Goal: Information Seeking & Learning: Find specific fact

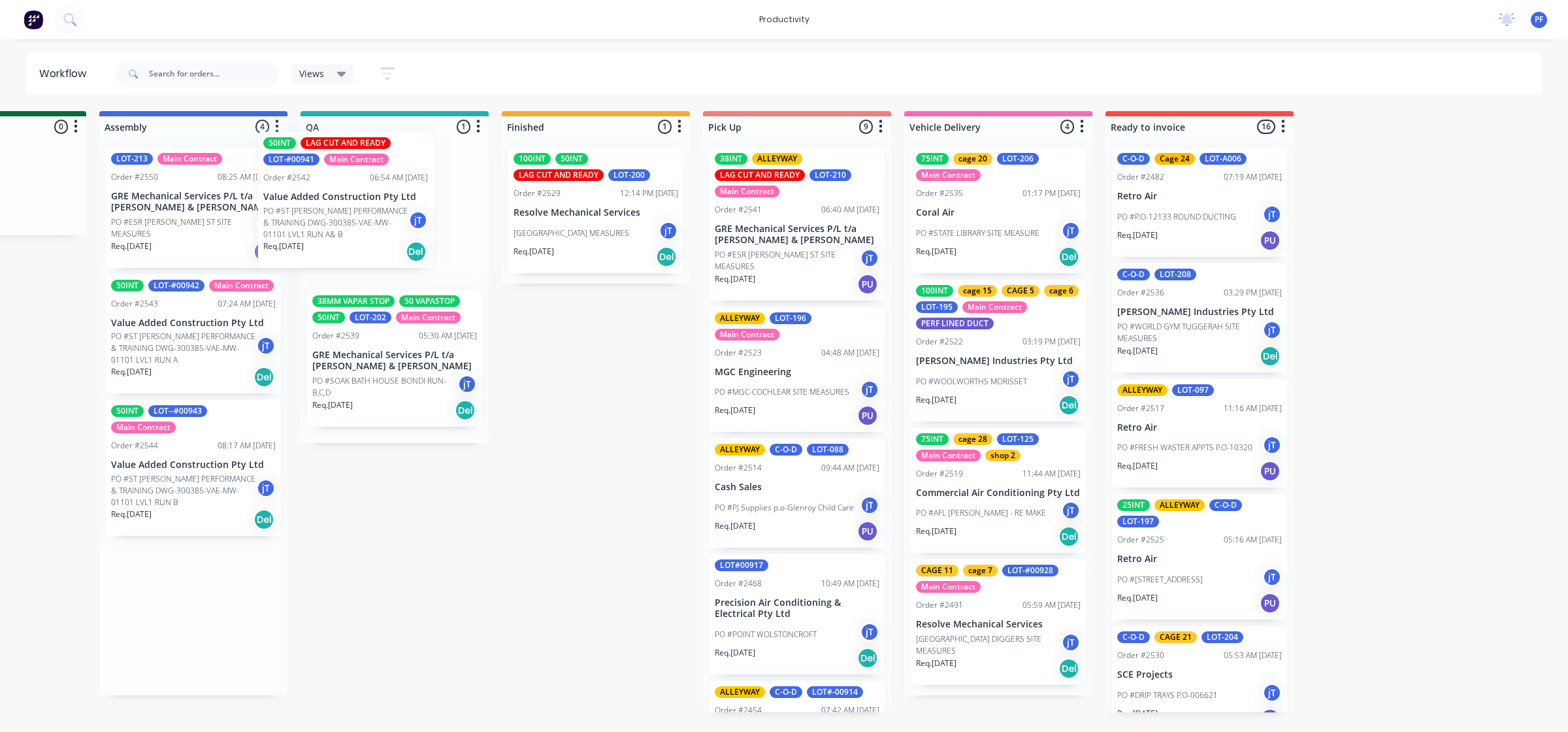
scroll to position [0, 929]
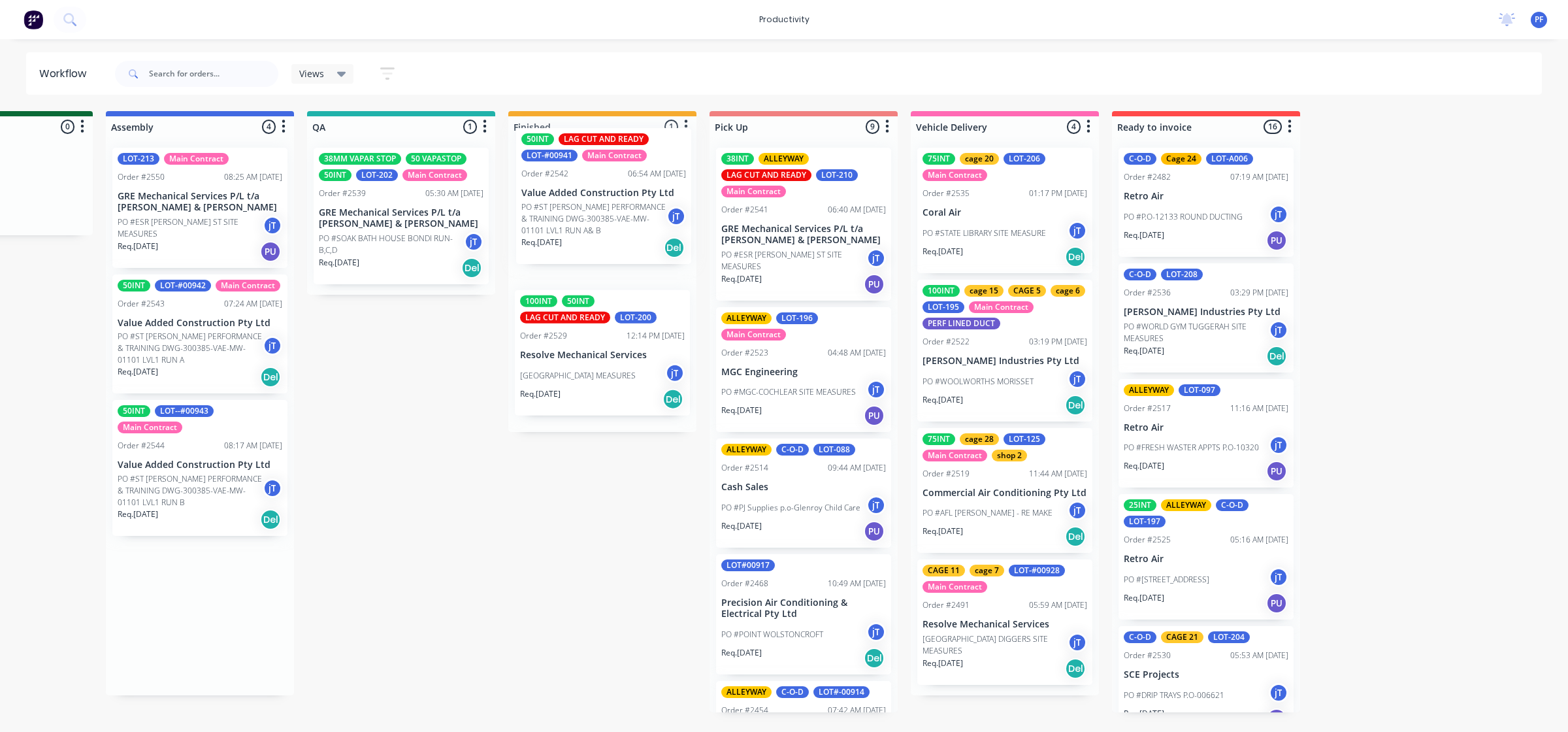
drag, startPoint x: 195, startPoint y: 343, endPoint x: 621, endPoint y: 201, distance: 449.0
click at [625, 197] on div "Submitted 41 Main Contract Order #122 09:03 AM [DATE] Precision Air Conditionin…" at bounding box center [341, 411] width 2558 height 601
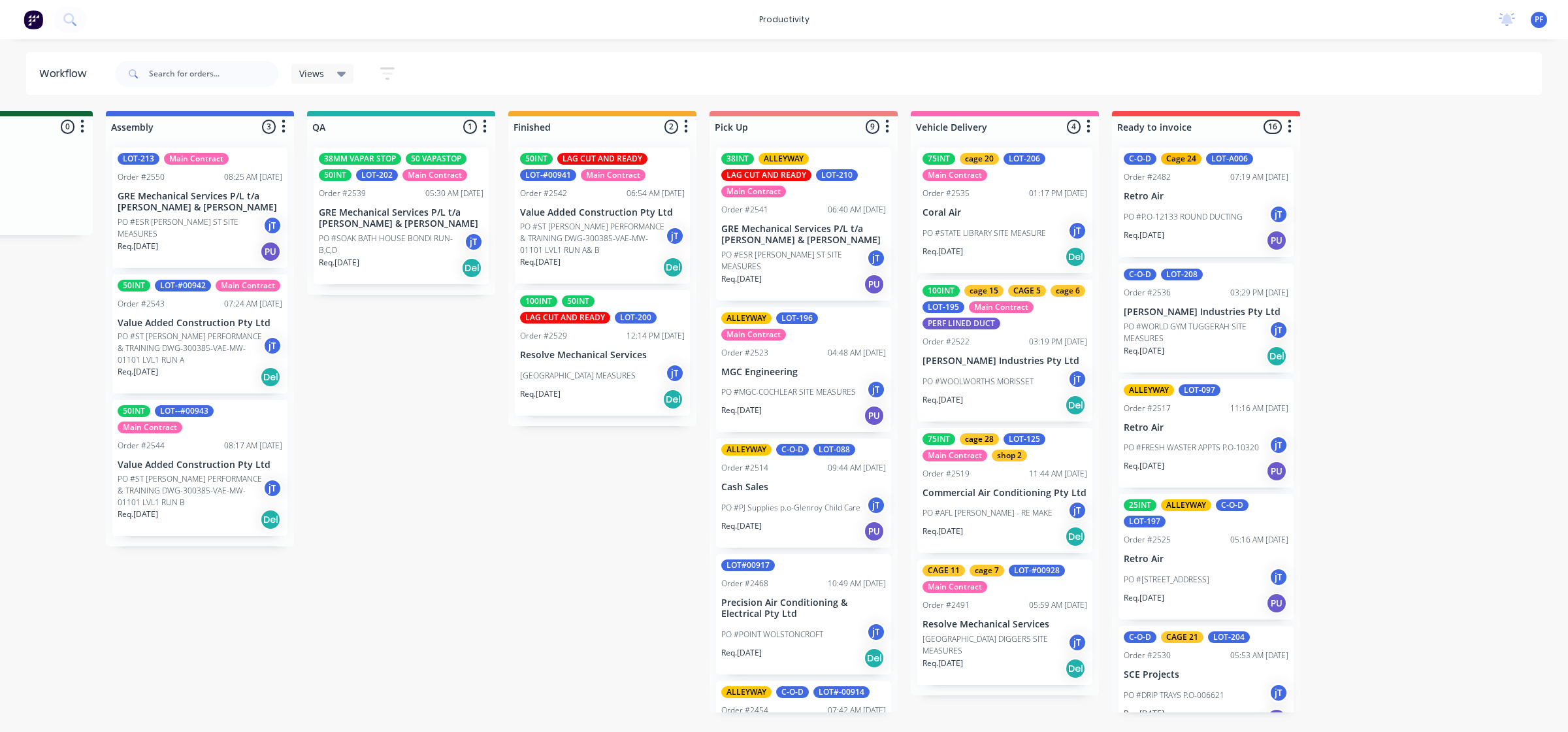
click at [584, 175] on div "Main Contract" at bounding box center [613, 175] width 65 height 12
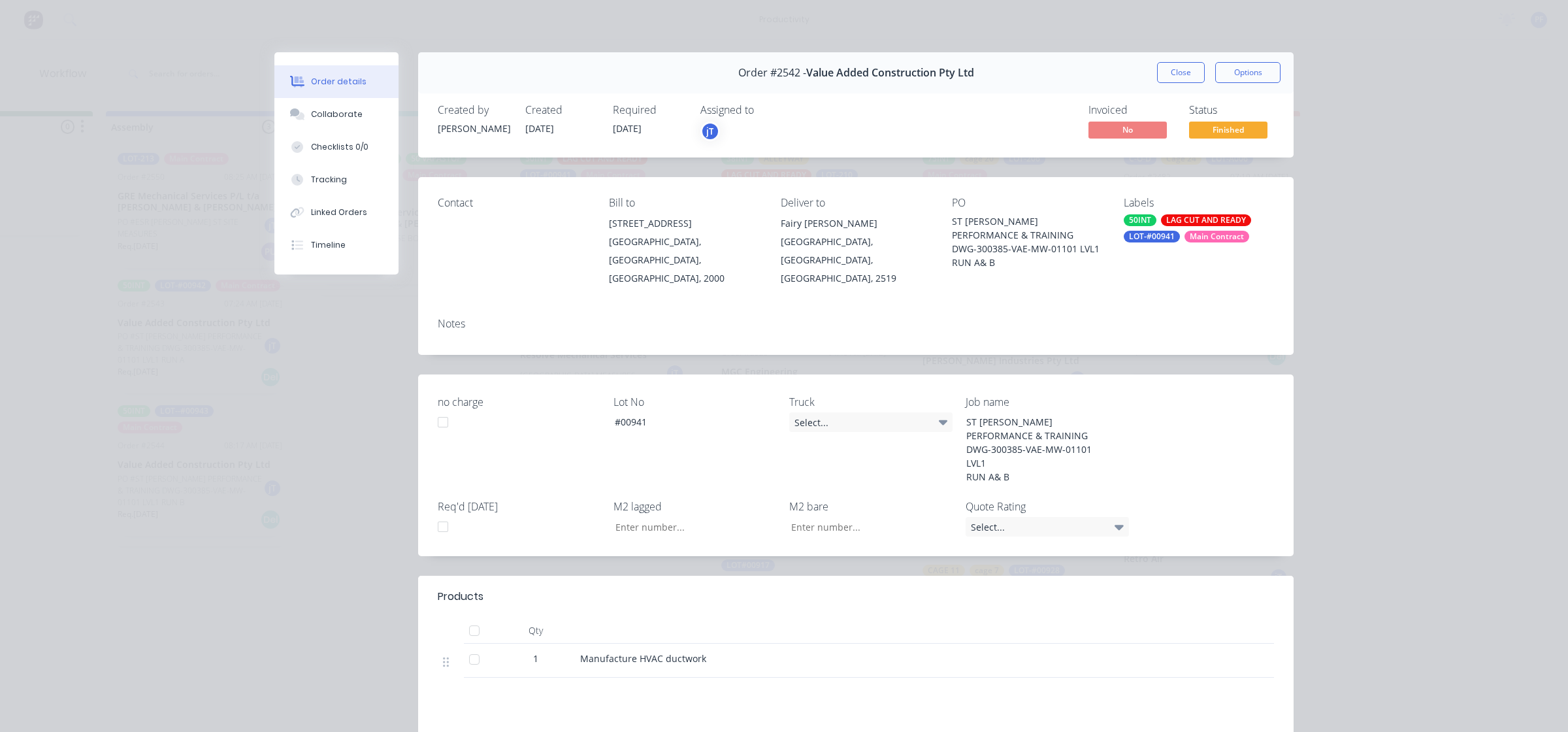
click at [1173, 229] on div "50INT LAG CUT AND READY LOT-#00941 Main Contract" at bounding box center [1199, 229] width 150 height 28
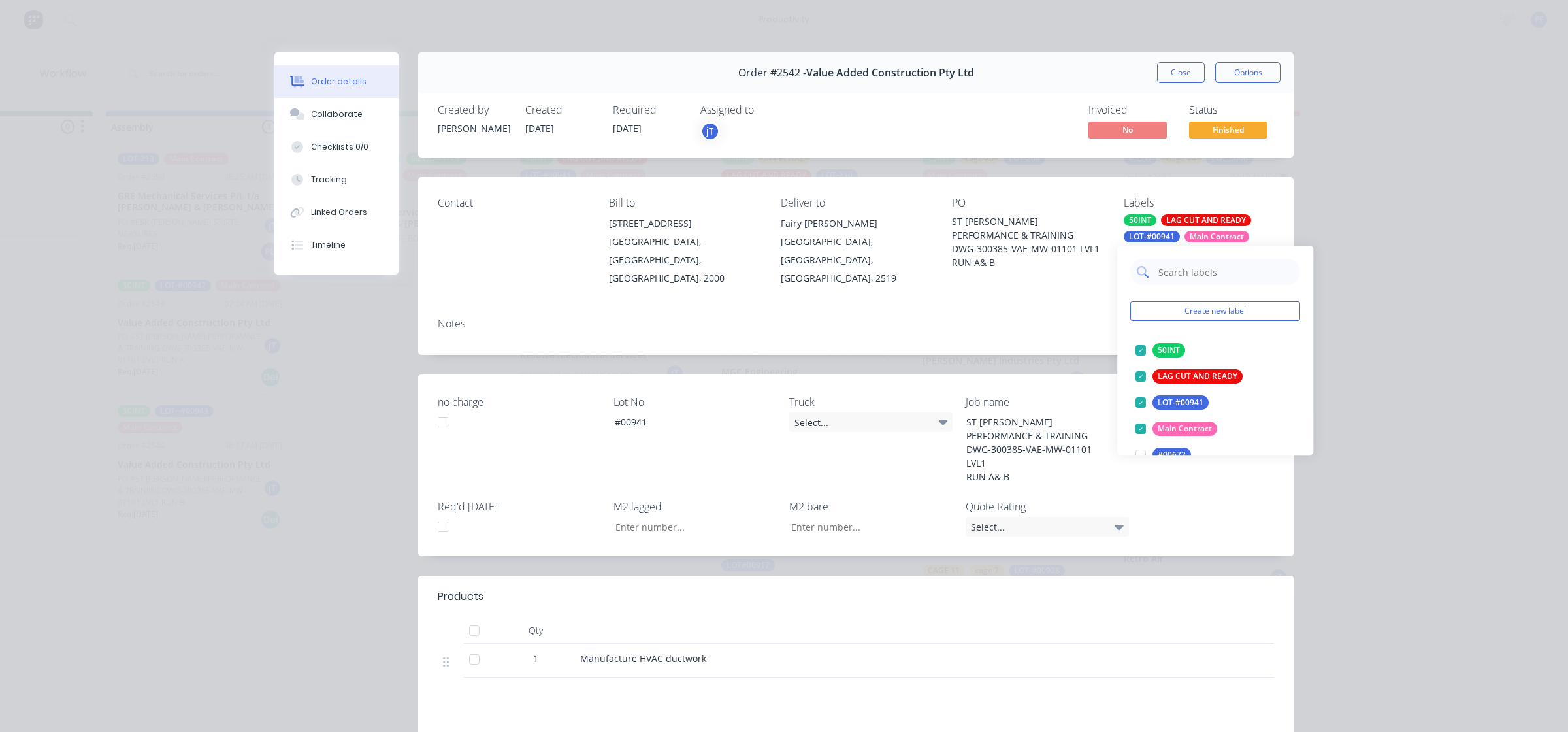
click at [1169, 269] on input "text" at bounding box center [1226, 271] width 136 height 26
type input "cage 2"
click at [1149, 353] on div at bounding box center [1141, 350] width 26 height 26
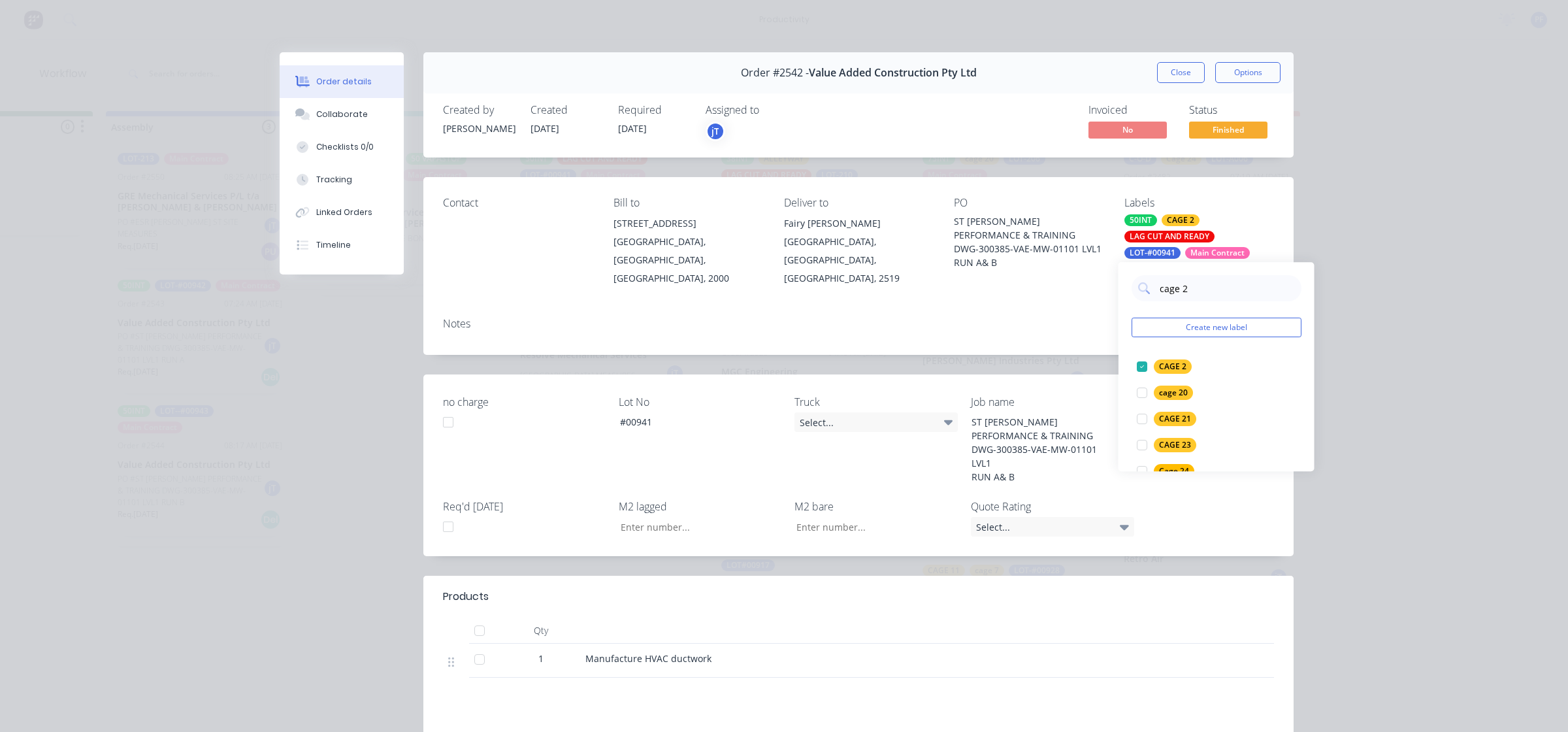
click at [1092, 268] on div "ST [PERSON_NAME] PERFORMANCE & TRAINING DWG-300385-VAE-MW-01101 LVL1 RUN A& B" at bounding box center [1029, 242] width 150 height 55
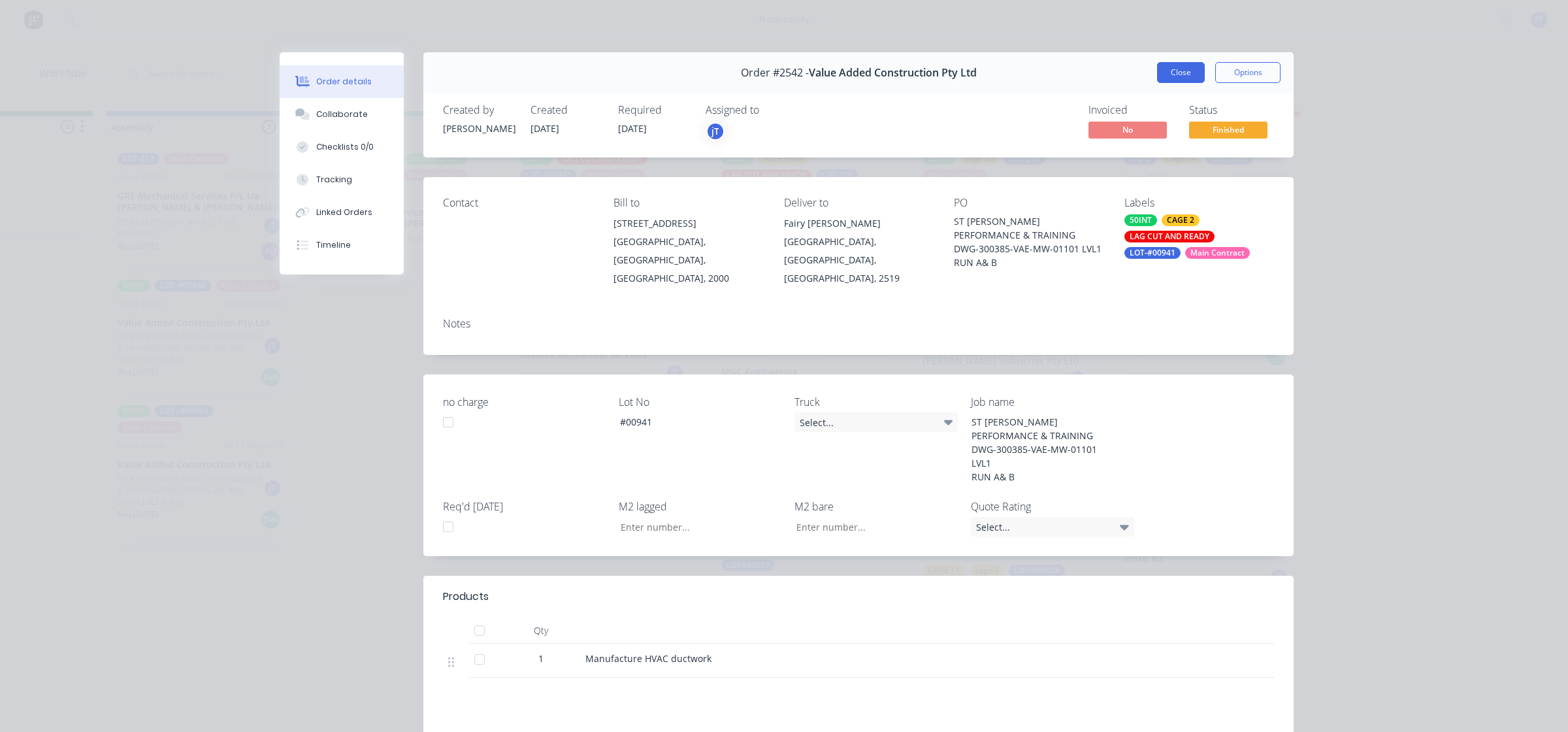
click at [1192, 71] on button "Close" at bounding box center [1181, 72] width 47 height 21
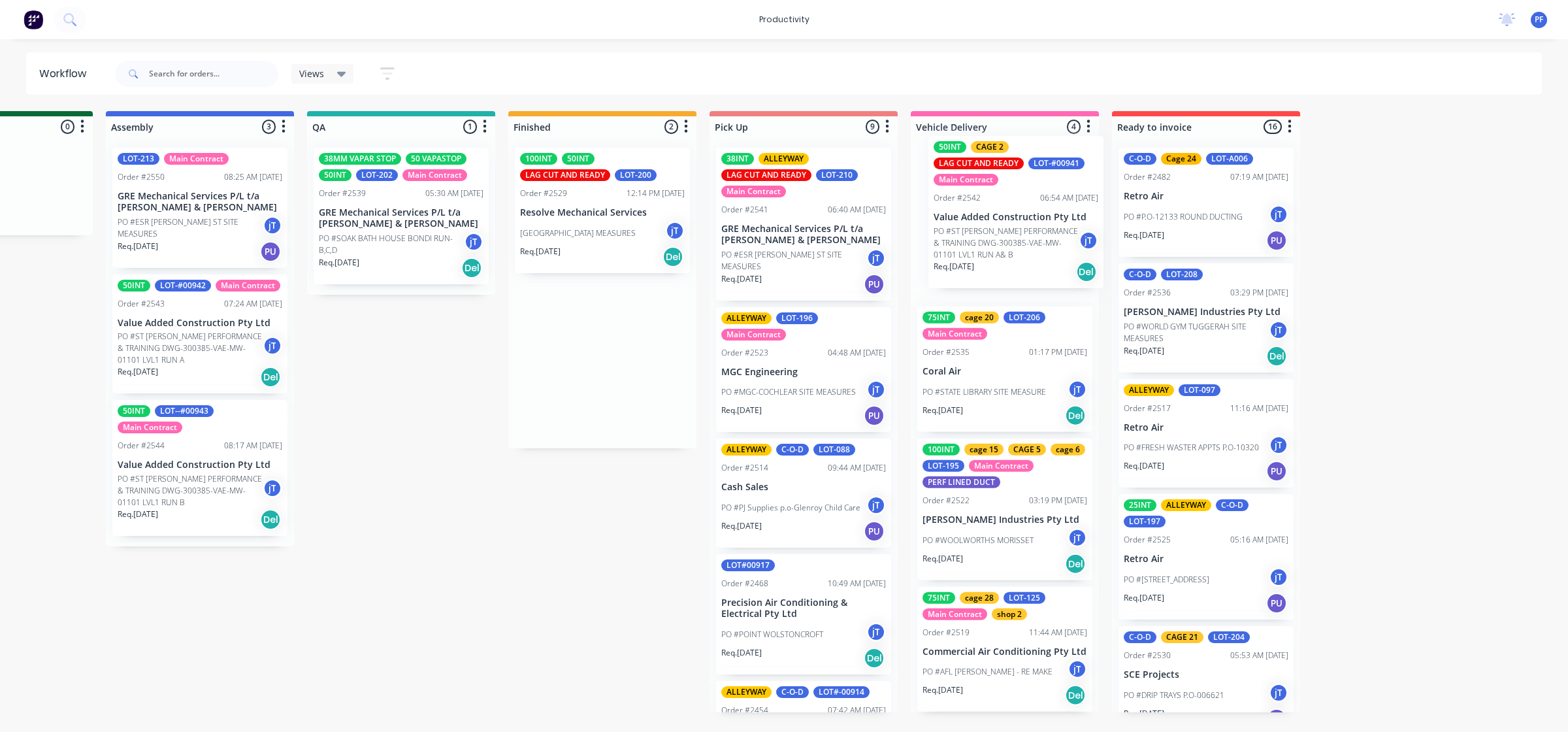
drag, startPoint x: 603, startPoint y: 187, endPoint x: 1020, endPoint y: 176, distance: 417.1
click at [1020, 176] on div "Submitted 41 Main Contract Order #122 09:03 AM [DATE] Precision Air Conditionin…" at bounding box center [341, 411] width 2558 height 601
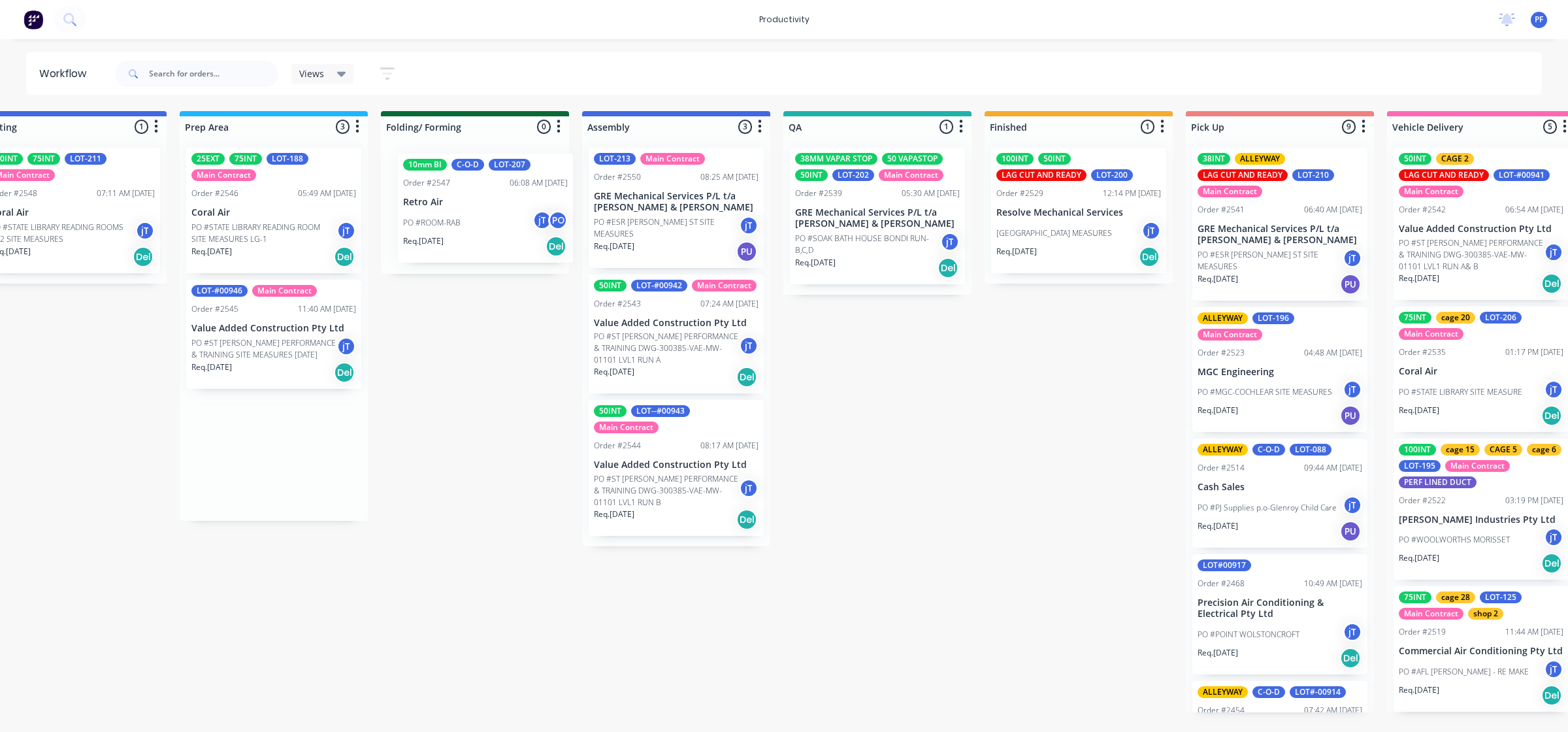
scroll to position [0, 451]
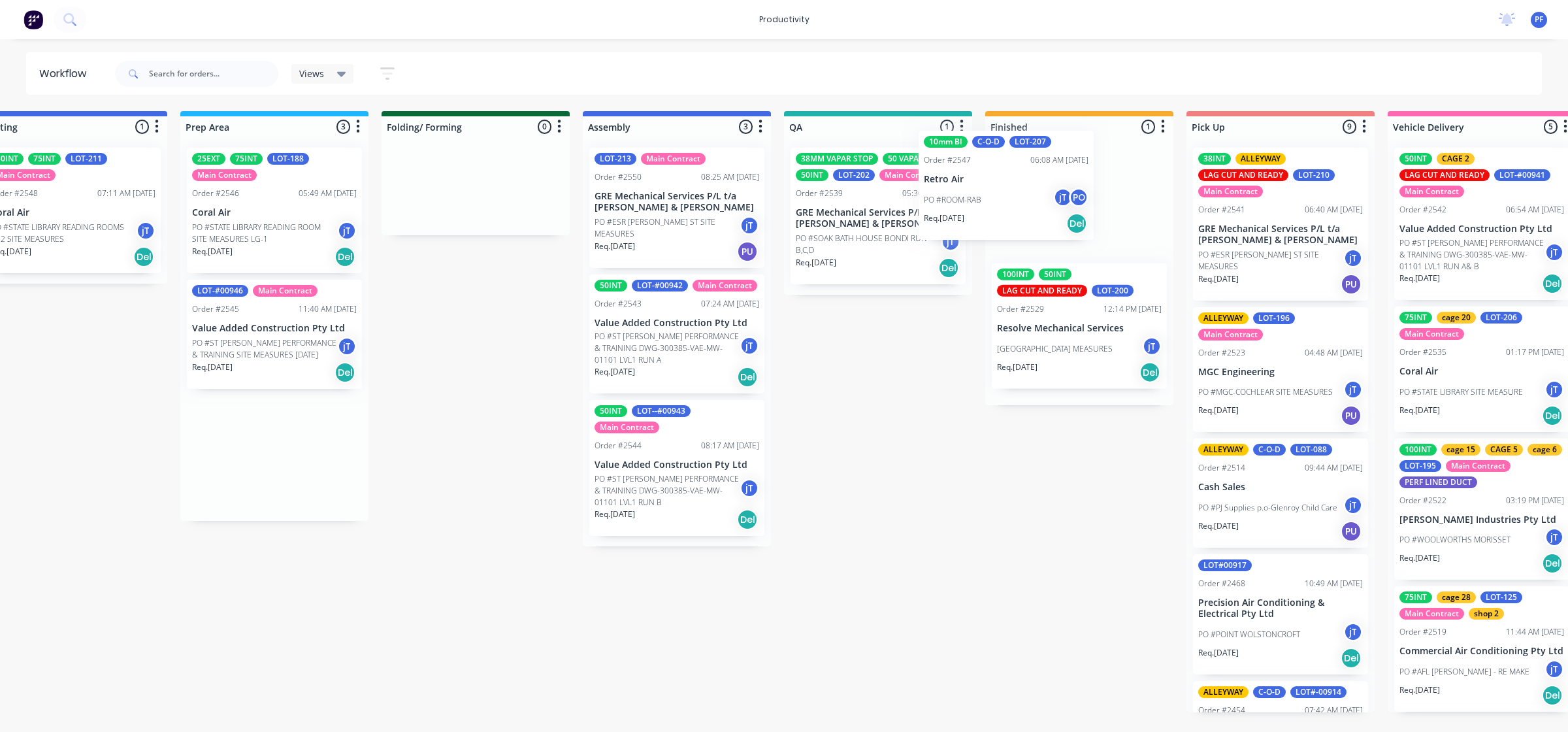
drag, startPoint x: 255, startPoint y: 206, endPoint x: 1001, endPoint y: 187, distance: 746.2
click at [1001, 187] on div "Submitted 41 Main Contract Order #122 09:03 AM [DATE] Precision Air Conditionin…" at bounding box center [818, 411] width 2558 height 601
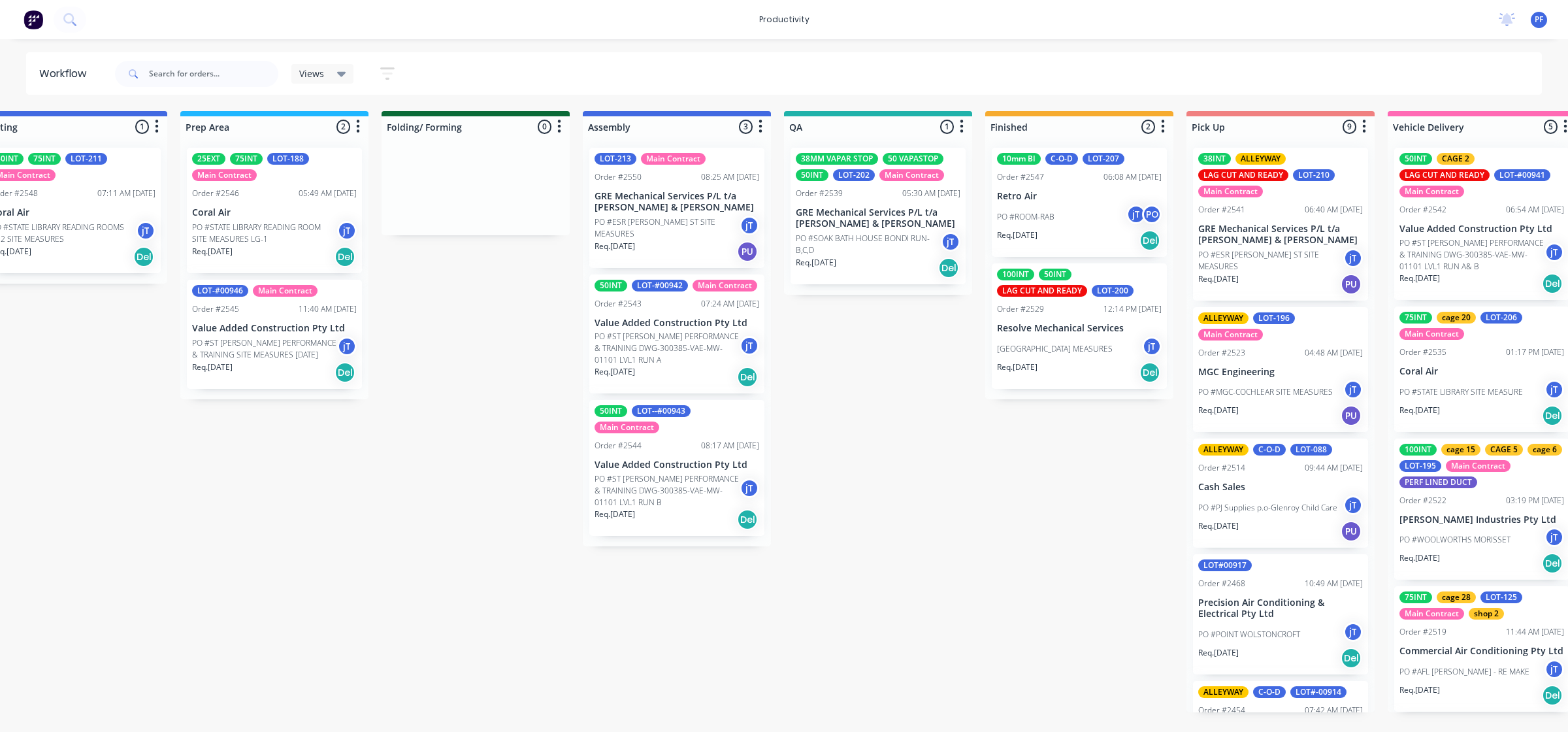
click at [1050, 171] on div "Order #2547 06:08 AM [DATE]" at bounding box center [1079, 177] width 164 height 12
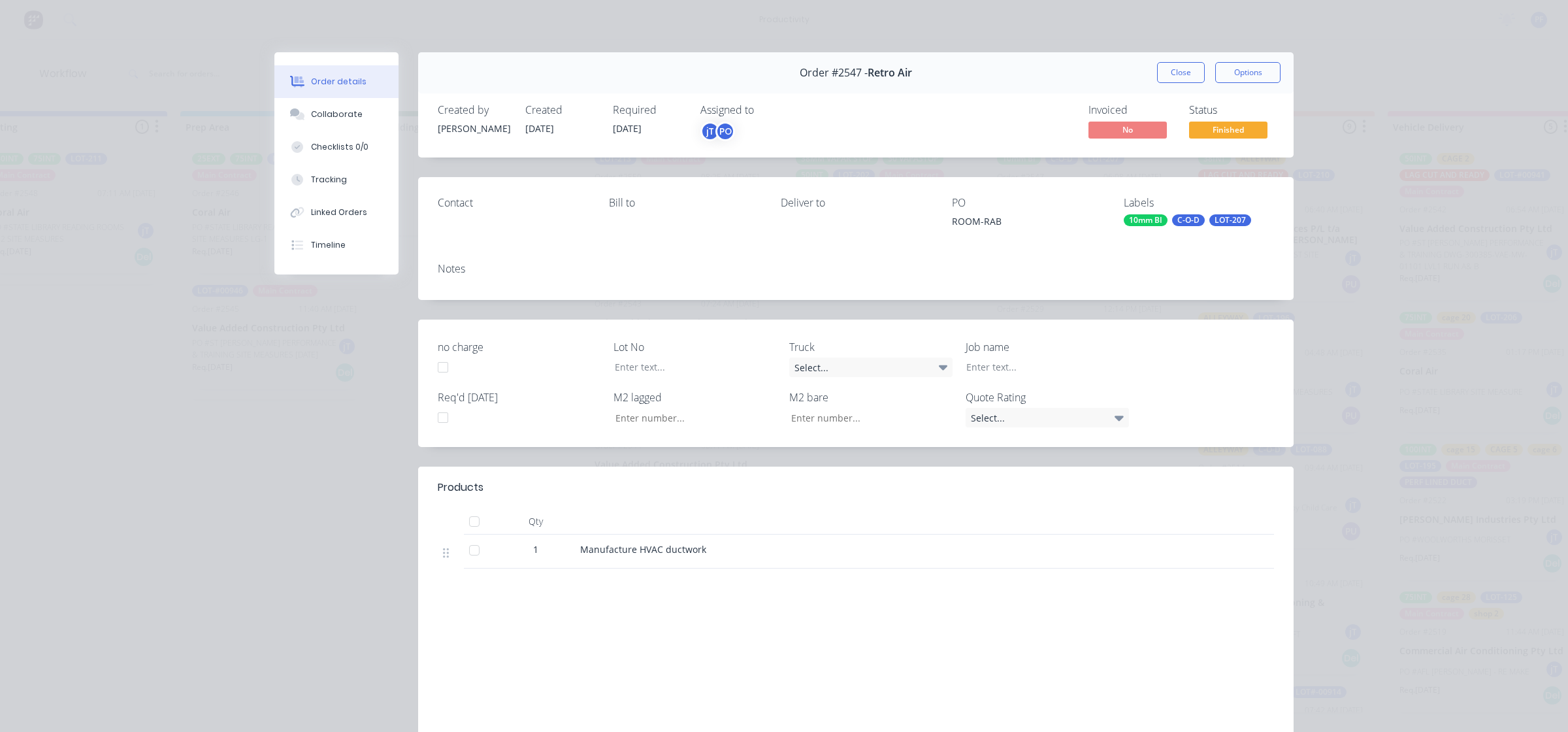
click at [1155, 223] on div "10mm BI" at bounding box center [1145, 221] width 43 height 12
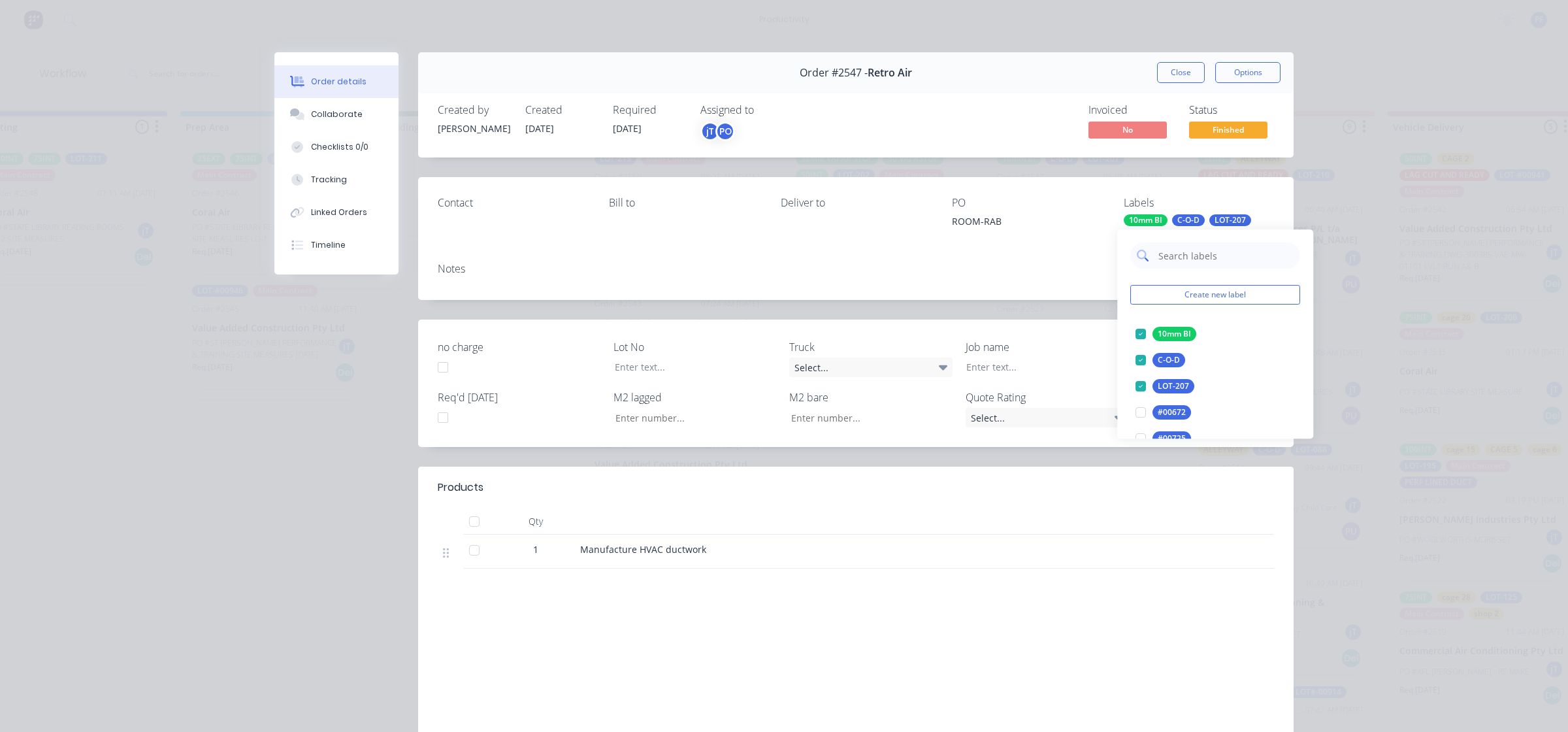
click at [1169, 249] on input "text" at bounding box center [1226, 255] width 136 height 26
type input "alley"
click at [1143, 322] on div at bounding box center [1141, 334] width 26 height 26
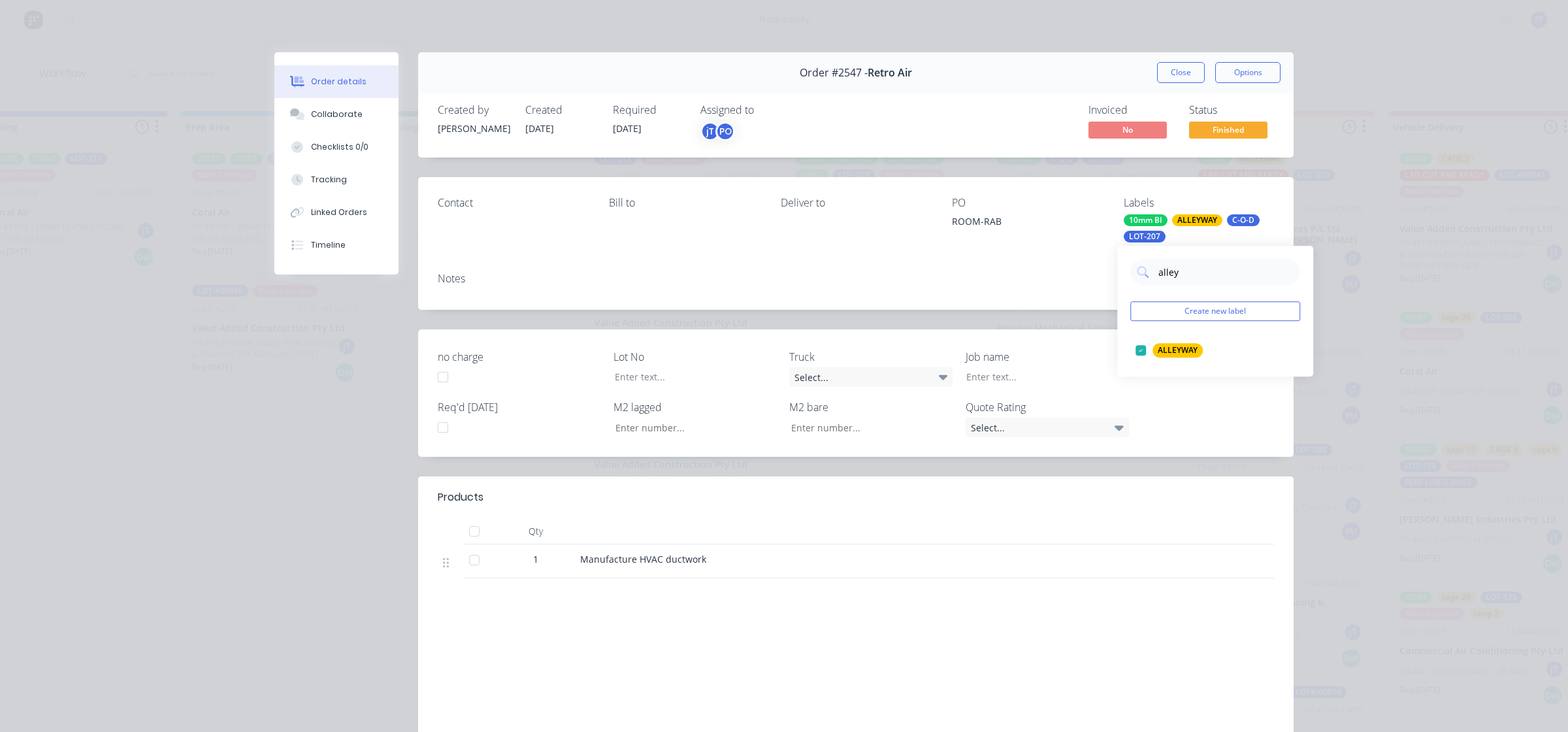
click at [1101, 239] on div "Contact [PERSON_NAME] to Deliver to PO ROOM-RAB Labels 10mm BI ALLEYWAY C-O-D L…" at bounding box center [856, 219] width 876 height 85
click at [1184, 70] on button "Close" at bounding box center [1181, 72] width 47 height 21
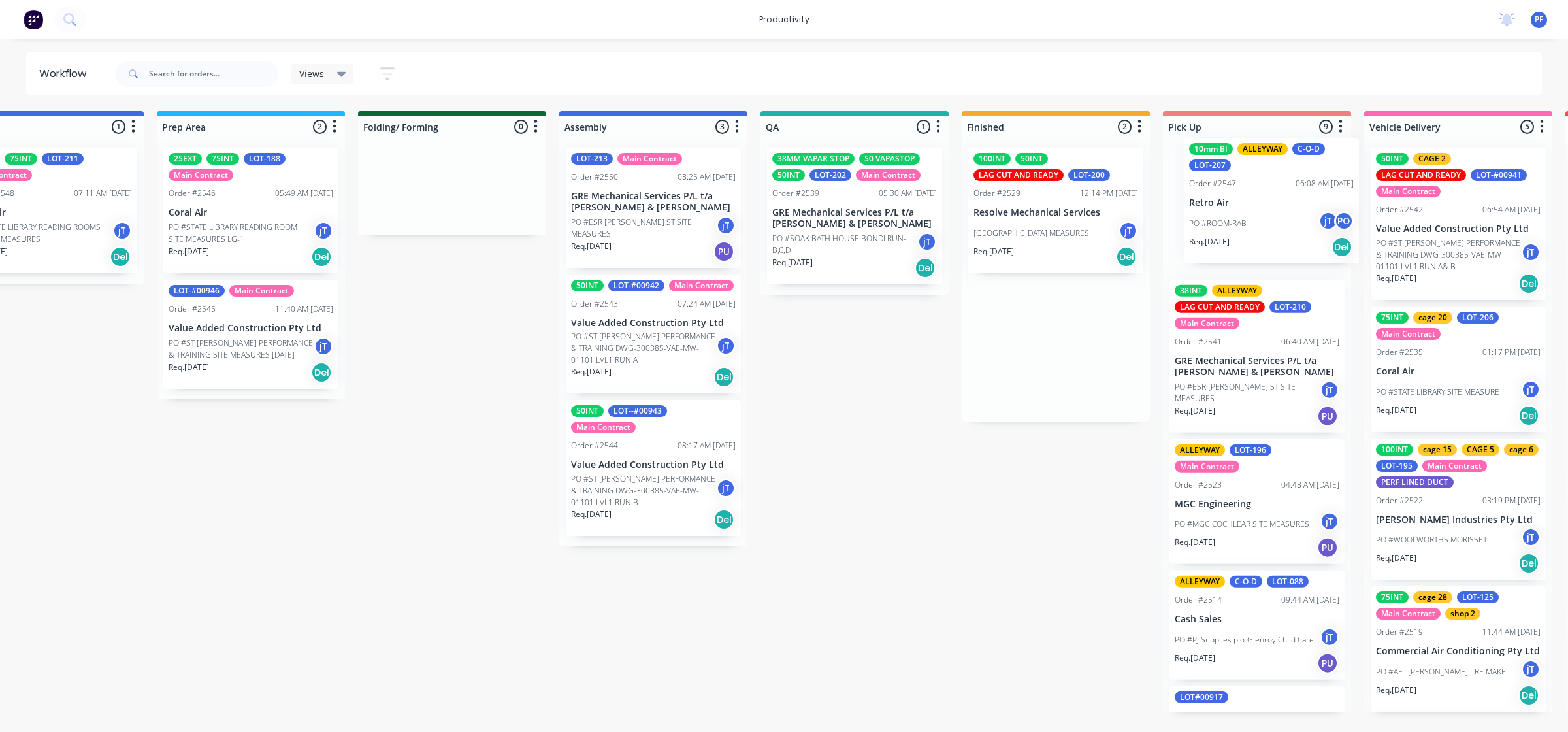
drag, startPoint x: 1090, startPoint y: 174, endPoint x: 1293, endPoint y: 162, distance: 203.4
click at [1293, 162] on div "Submitted 41 Main Contract Order #122 09:03 AM [DATE] Precision Air Conditionin…" at bounding box center [794, 411] width 2558 height 601
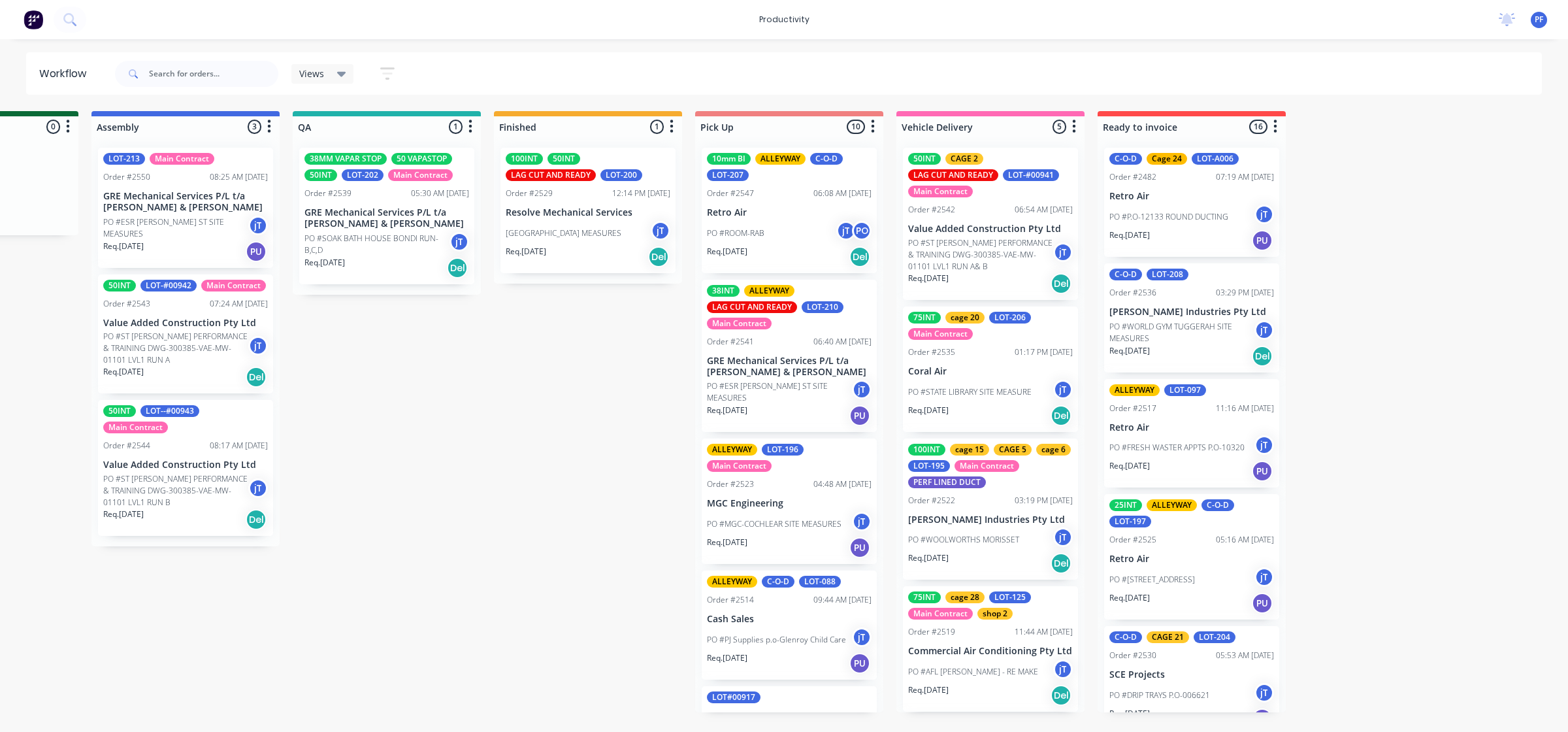
scroll to position [0, 990]
